Goal: Information Seeking & Learning: Learn about a topic

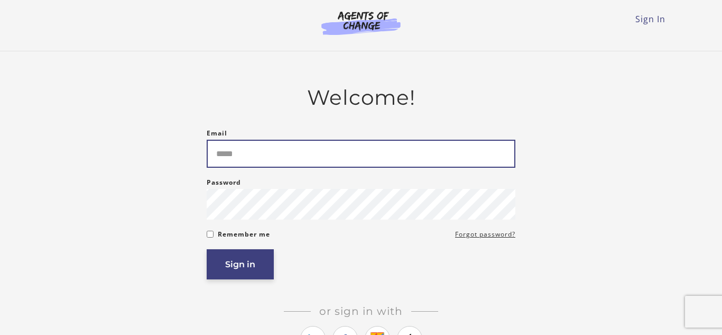
type input "**********"
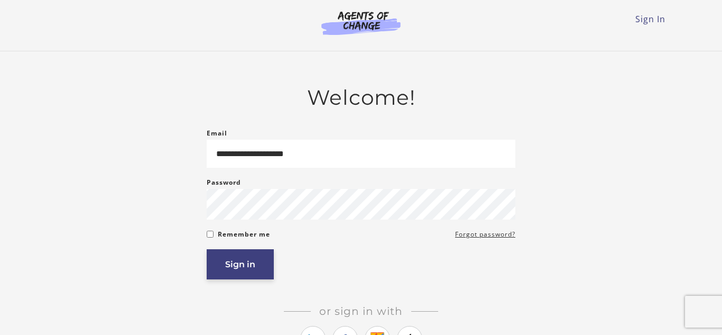
click at [244, 266] on button "Sign in" at bounding box center [240, 264] width 67 height 30
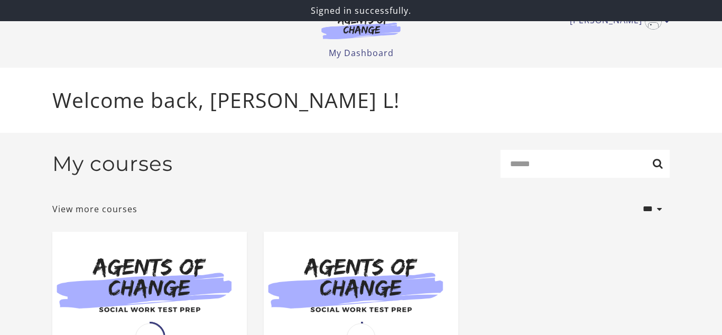
click at [30, 52] on header "Ambrose L My Account Support Sign Out Toggle menu Menu My Dashboard My Account …" at bounding box center [361, 34] width 722 height 68
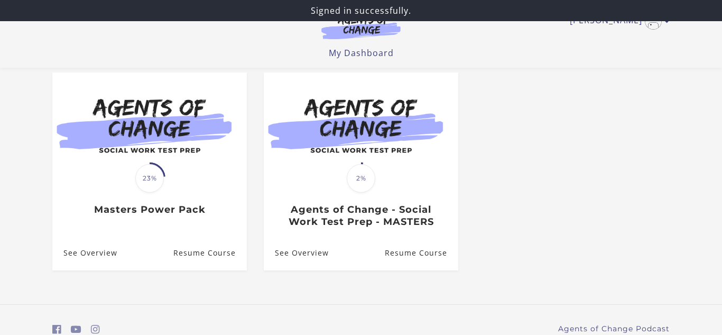
scroll to position [106, 0]
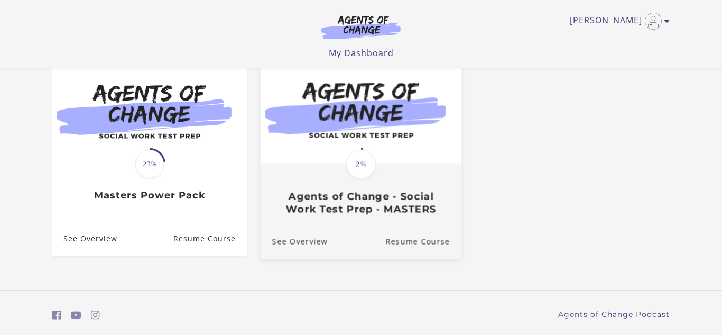
click at [371, 180] on div "Translation missing: en.liquid.partials.dashboard_course_card.progress_descript…" at bounding box center [361, 163] width 33 height 33
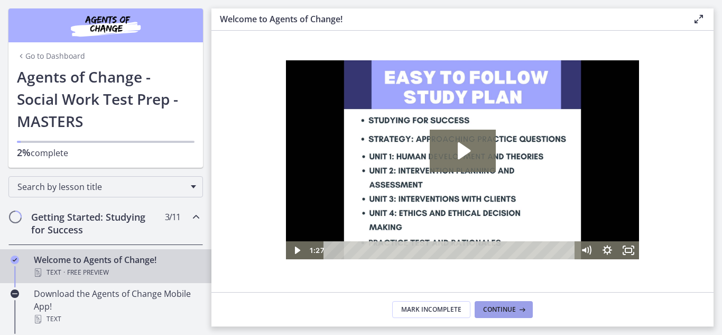
click at [486, 306] on span "Continue" at bounding box center [499, 309] width 33 height 8
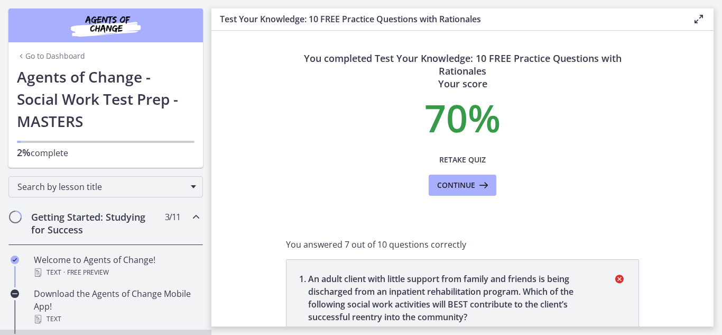
click at [337, 132] on p "70 %" at bounding box center [462, 117] width 353 height 38
click at [651, 216] on section "You completed Test Your Knowledge: 10 FREE Practice Questions with Rationales Y…" at bounding box center [462, 178] width 502 height 295
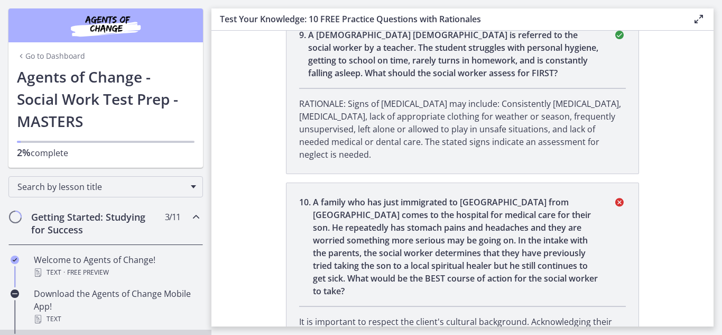
scroll to position [1586, 0]
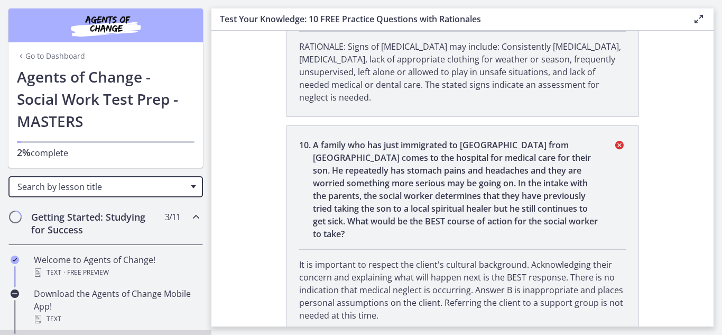
click at [196, 188] on div "Search by lesson title" at bounding box center [105, 186] width 194 height 21
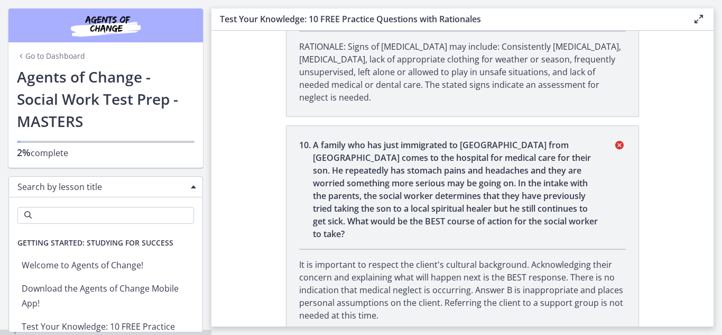
click at [195, 230] on ul "Getting Started: Studying for Success Welcome to Agents of Change! Download the…" at bounding box center [105, 280] width 193 height 104
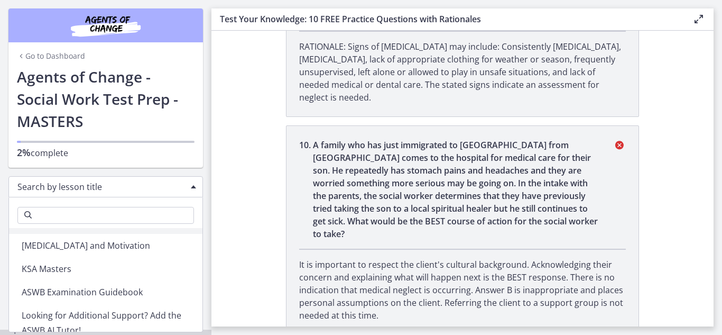
scroll to position [190, 0]
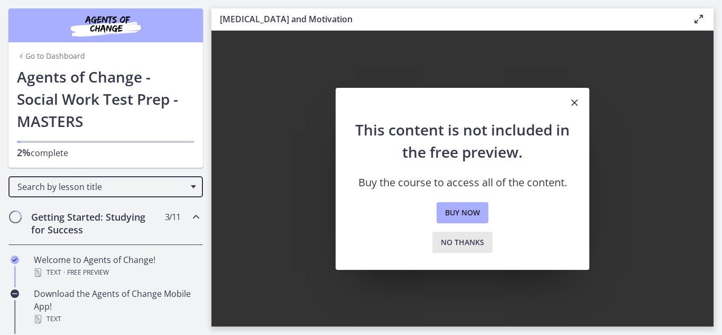
click at [472, 242] on span "No thanks" at bounding box center [462, 242] width 43 height 13
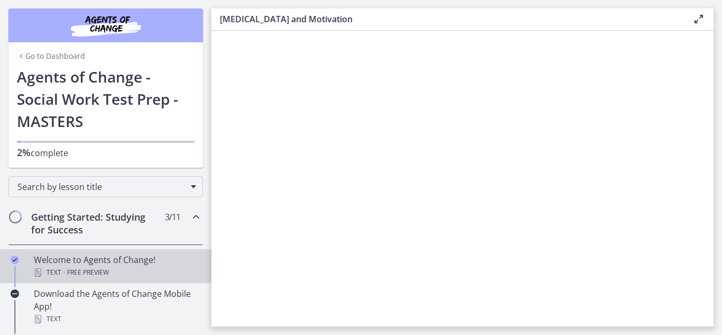
click at [140, 267] on div "Text · Free preview" at bounding box center [116, 272] width 165 height 13
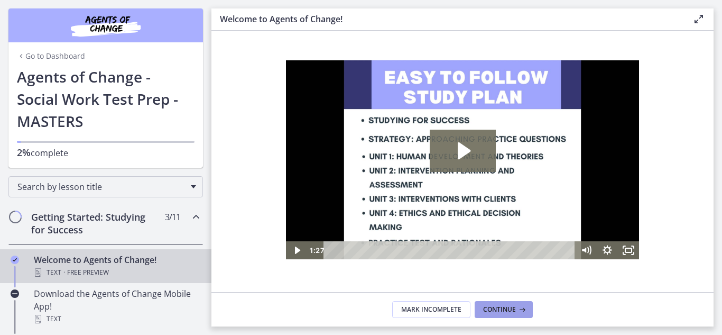
click at [496, 305] on span "Continue" at bounding box center [499, 309] width 33 height 8
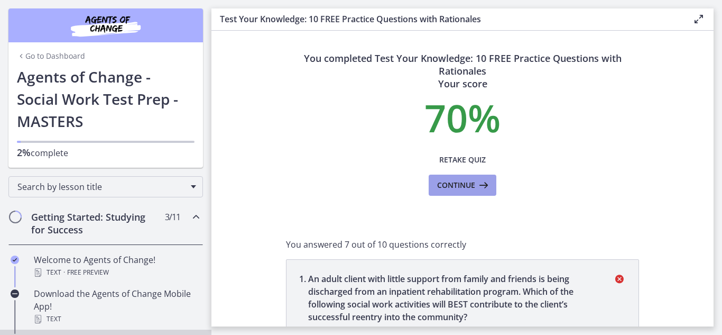
click at [454, 179] on span "Continue" at bounding box center [456, 185] width 38 height 13
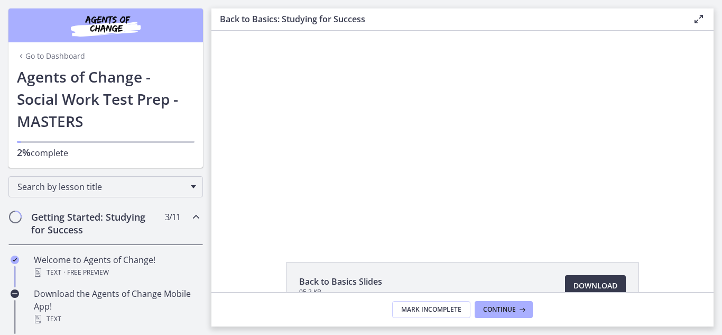
click at [661, 181] on div "Click for sound @keyframes VOLUME_SMALL_WAVE_FLASH { 0% { opacity: 0; } 33% { o…" at bounding box center [462, 134] width 502 height 207
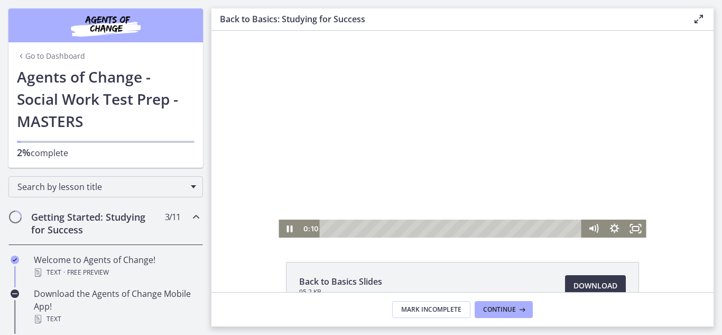
click at [505, 110] on div at bounding box center [462, 134] width 367 height 207
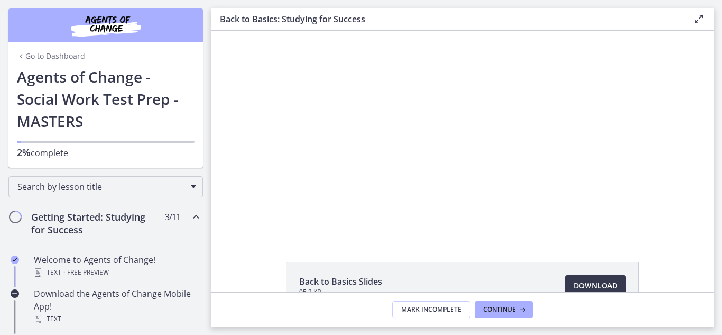
click at [256, 154] on div "Click for sound @keyframes VOLUME_SMALL_WAVE_FLASH { 0% { opacity: 0; } 33% { o…" at bounding box center [462, 134] width 502 height 207
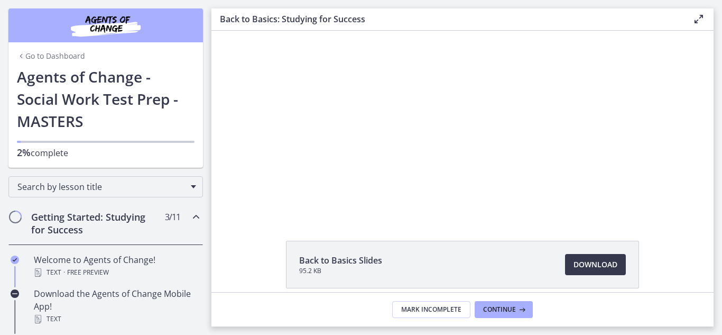
scroll to position [42, 0]
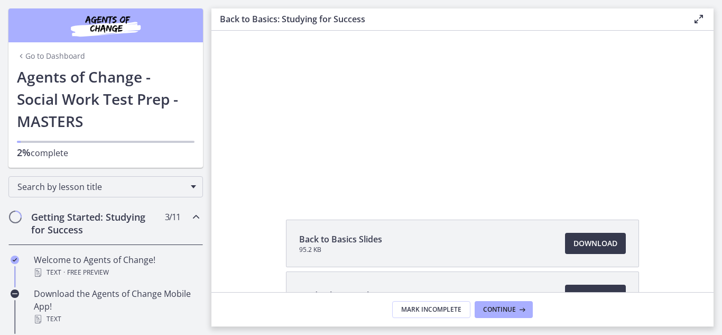
click at [146, 97] on h1 "Agents of Change - Social Work Test Prep - MASTERS" at bounding box center [106, 99] width 178 height 67
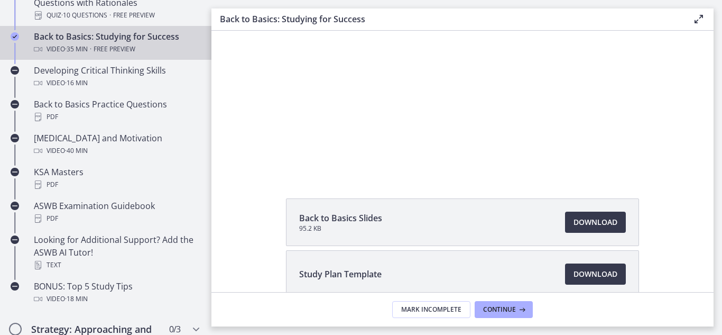
scroll to position [380, 0]
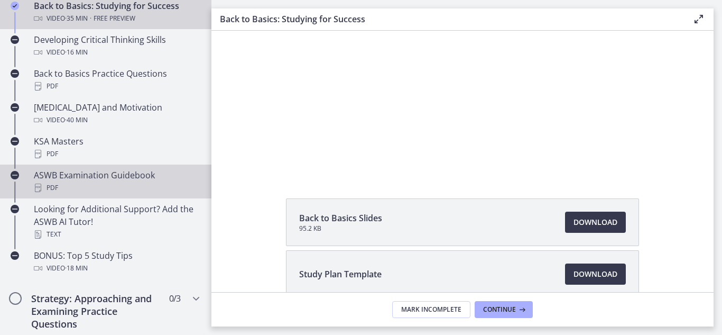
click at [81, 179] on div "ASWB Examination Guidebook PDF" at bounding box center [116, 181] width 165 height 25
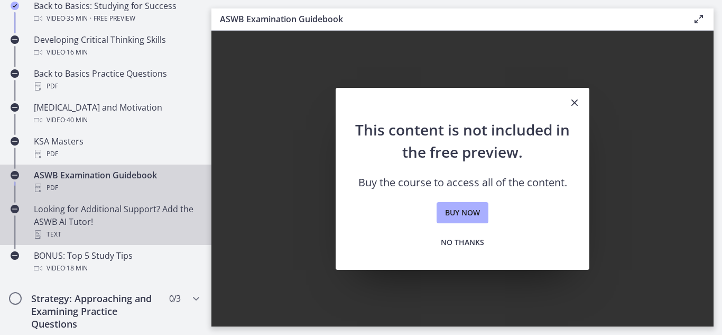
click at [85, 206] on div "Looking for Additional Support? Add the ASWB AI Tutor! Text" at bounding box center [116, 221] width 165 height 38
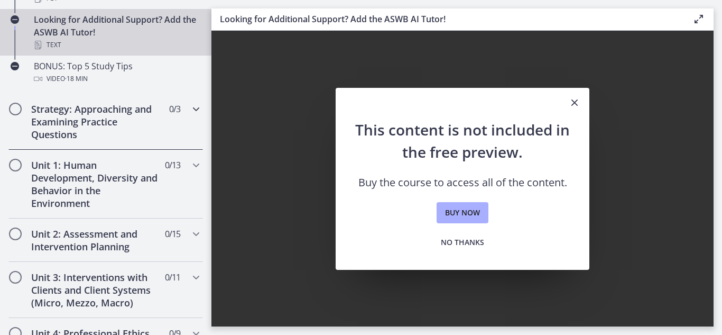
scroll to position [571, 0]
click at [38, 177] on h2 "Unit 1: Human Development, Diversity and Behavior in the Environment" at bounding box center [95, 182] width 129 height 51
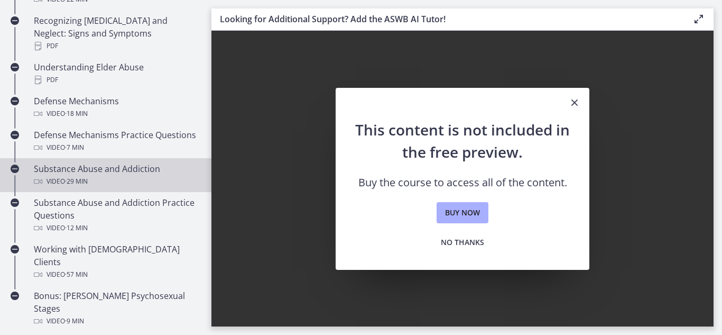
click at [52, 175] on div "Video · 29 min" at bounding box center [116, 181] width 165 height 13
click at [462, 246] on span "No thanks" at bounding box center [462, 242] width 43 height 13
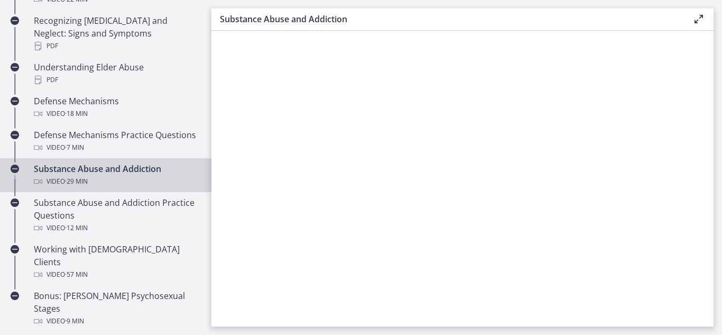
click at [99, 162] on div "Substance Abuse and Addiction Video · 29 min" at bounding box center [116, 174] width 165 height 25
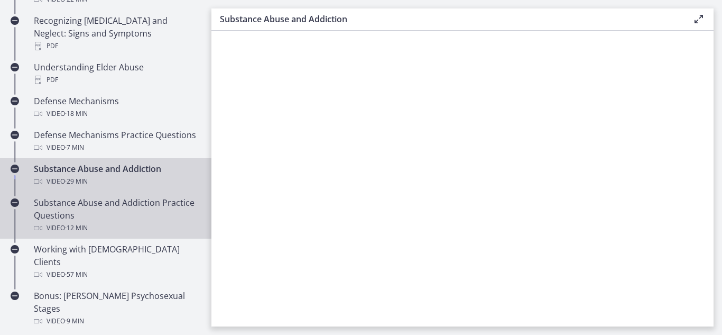
click at [83, 196] on div "Substance Abuse and Addiction Practice Questions Video · 12 min" at bounding box center [116, 215] width 165 height 38
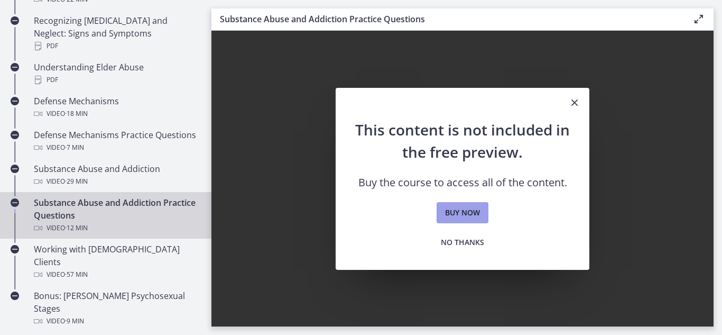
click at [465, 211] on span "Buy now" at bounding box center [462, 212] width 35 height 13
